Goal: Task Accomplishment & Management: Use online tool/utility

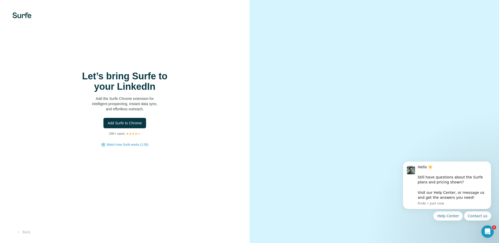
click at [489, 232] on icon "Open Intercom Messenger" at bounding box center [488, 231] width 9 height 9
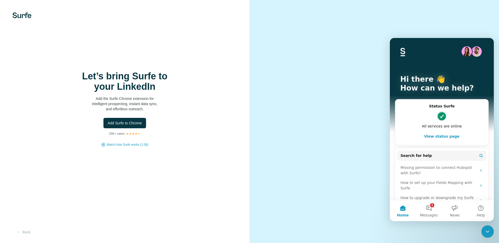
click at [210, 75] on div "Let’s bring Surfe to your LinkedIn Add the Surfe Chrome extension for intellige…" at bounding box center [124, 109] width 229 height 76
click at [214, 70] on div "Let’s bring Surfe to your LinkedIn Add the Surfe Chrome extension for intellige…" at bounding box center [125, 121] width 250 height 243
click at [490, 231] on icon "Close Intercom Messenger" at bounding box center [488, 231] width 6 height 6
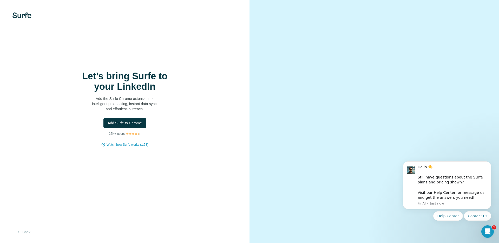
click at [222, 136] on div "Let’s bring Surfe to your LinkedIn Add the Surfe Chrome extension for intellige…" at bounding box center [124, 109] width 229 height 76
click at [424, 196] on div "Hello ☀️ ​ Still have questions about the Surfe plans and pricing shown? ​ Visi…" at bounding box center [453, 183] width 70 height 36
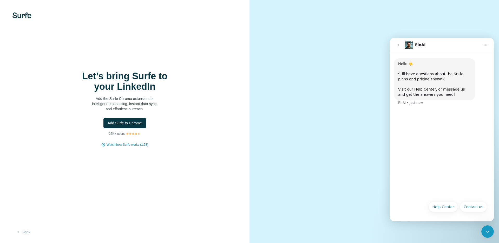
click at [395, 42] on button "go back" at bounding box center [398, 45] width 10 height 10
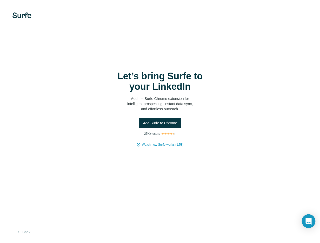
click at [307, 222] on icon "Open Intercom Messenger" at bounding box center [309, 221] width 6 height 7
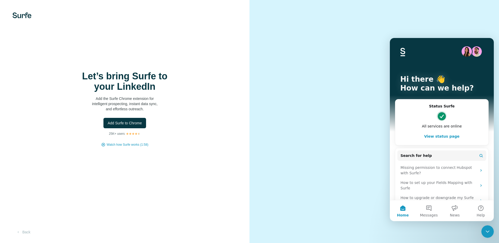
click at [320, 230] on icon "Close Intercom Messenger" at bounding box center [488, 231] width 6 height 6
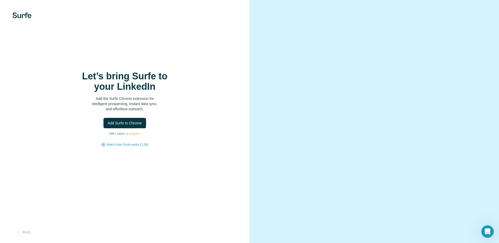
drag, startPoint x: 351, startPoint y: 114, endPoint x: 340, endPoint y: 140, distance: 28.7
click at [320, 140] on video at bounding box center [374, 122] width 187 height 94
click at [320, 134] on video at bounding box center [374, 122] width 187 height 94
click at [320, 123] on video at bounding box center [374, 122] width 187 height 94
click at [128, 125] on span "Add Surfe to Chrome" at bounding box center [125, 122] width 34 height 5
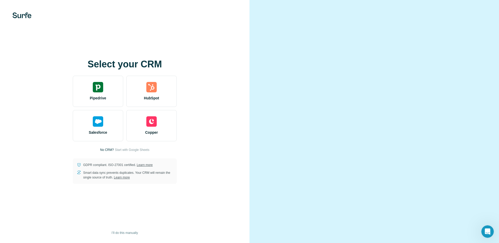
click at [209, 78] on div "Select your CRM Pipedrive HubSpot Salesforce Copper No CRM? Start with Google S…" at bounding box center [124, 121] width 229 height 125
click at [124, 232] on span "I’ll do this manually" at bounding box center [125, 232] width 26 height 5
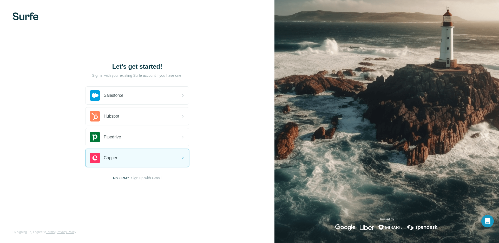
click at [119, 179] on span "No CRM?" at bounding box center [121, 177] width 16 height 5
click at [147, 178] on span "Sign up with Gmail" at bounding box center [146, 177] width 30 height 5
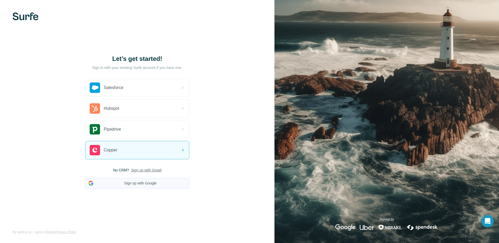
click at [141, 184] on button "Sign up with Google" at bounding box center [137, 183] width 104 height 10
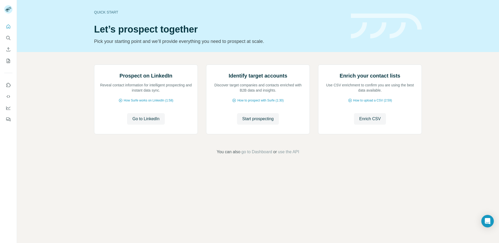
click at [202, 136] on div "Prospect on LinkedIn Reveal contact information for intelligent prospecting and…" at bounding box center [258, 100] width 328 height 72
click at [102, 7] on div "Quick start Let’s prospect together Pick your starting point and we’ll provide …" at bounding box center [219, 26] width 251 height 38
click at [104, 11] on div "Quick start" at bounding box center [219, 12] width 251 height 5
drag, startPoint x: 107, startPoint y: 25, endPoint x: 336, endPoint y: 198, distance: 286.7
click at [337, 197] on div "Quick start Let’s prospect together Pick your starting point and we’ll provide …" at bounding box center [258, 121] width 482 height 243
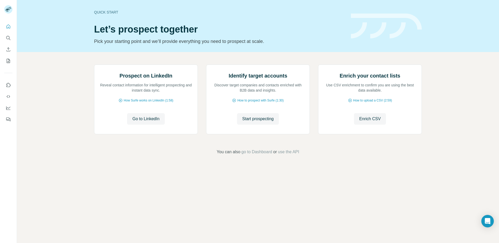
click at [335, 167] on div "Prospect on LinkedIn Reveal contact information for intelligent prospecting and…" at bounding box center [258, 109] width 482 height 115
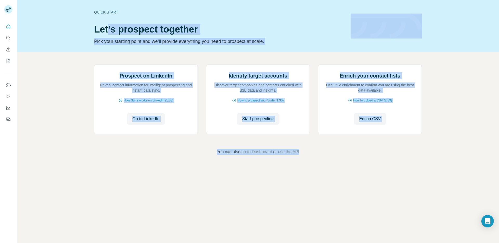
drag, startPoint x: 328, startPoint y: 211, endPoint x: 108, endPoint y: 23, distance: 290.1
click at [108, 24] on div "Quick start Let’s prospect together Pick your starting point and we’ll provide …" at bounding box center [258, 121] width 482 height 243
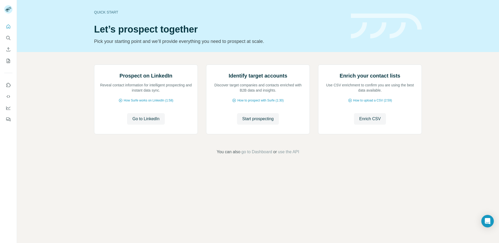
drag, startPoint x: 108, startPoint y: 23, endPoint x: 84, endPoint y: 25, distance: 23.8
click at [107, 23] on div "Quick start Let’s prospect together Pick your starting point and we’ll provide …" at bounding box center [219, 26] width 251 height 38
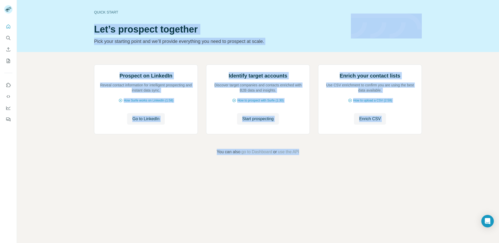
drag, startPoint x: 78, startPoint y: 25, endPoint x: 392, endPoint y: 241, distance: 381.1
click at [396, 243] on div "Quick start Let’s prospect together Pick your starting point and we’ll provide …" at bounding box center [258, 121] width 482 height 243
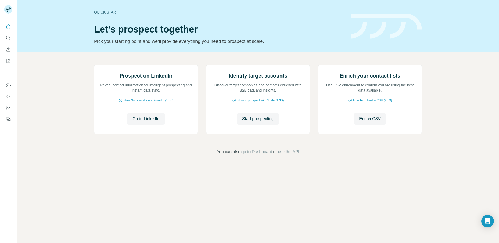
drag, startPoint x: 392, startPoint y: 240, endPoint x: 380, endPoint y: 230, distance: 15.5
click at [387, 236] on div "Quick start Let’s prospect together Pick your starting point and we’ll provide …" at bounding box center [258, 121] width 482 height 243
click at [10, 29] on icon "Quick start" at bounding box center [8, 26] width 5 height 5
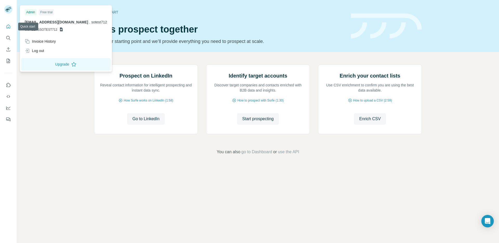
click at [11, 9] on rect at bounding box center [8, 9] width 8 height 8
click at [6, 29] on button "Quick start" at bounding box center [8, 26] width 8 height 9
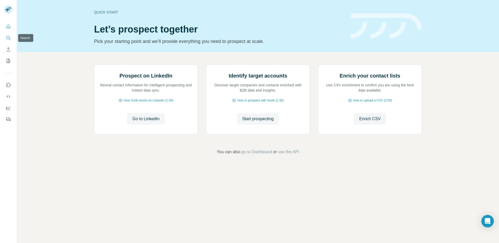
click at [9, 38] on icon "Search" at bounding box center [8, 37] width 5 height 5
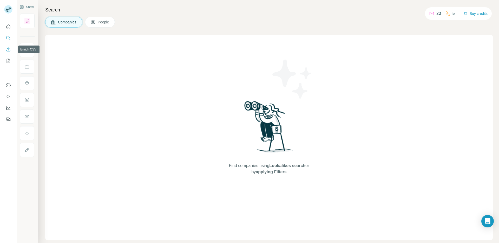
click at [9, 51] on icon "Enrich CSV" at bounding box center [8, 49] width 5 height 5
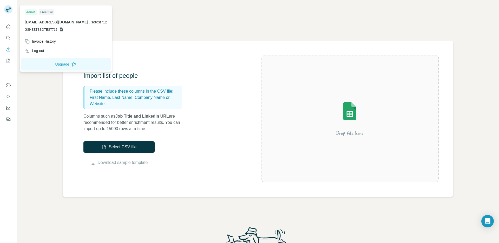
click at [7, 7] on rect at bounding box center [8, 9] width 8 height 8
click at [10, 31] on button "Quick start" at bounding box center [8, 26] width 8 height 9
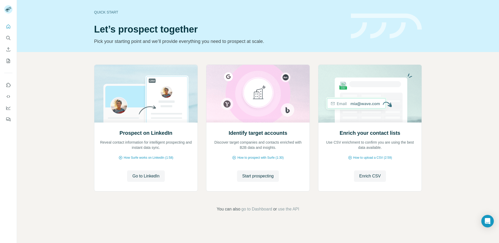
click at [258, 61] on div "Prospect on LinkedIn Reveal contact information for intelligent prospecting and…" at bounding box center [258, 138] width 482 height 173
click at [260, 209] on span "go to Dashboard" at bounding box center [257, 209] width 31 height 6
click at [213, 56] on div "Prospect on LinkedIn Reveal contact information for intelligent prospecting and…" at bounding box center [258, 138] width 482 height 173
click at [248, 58] on div "Prospect on LinkedIn Reveal contact information for intelligent prospecting and…" at bounding box center [258, 138] width 482 height 173
